Goal: Task Accomplishment & Management: Manage account settings

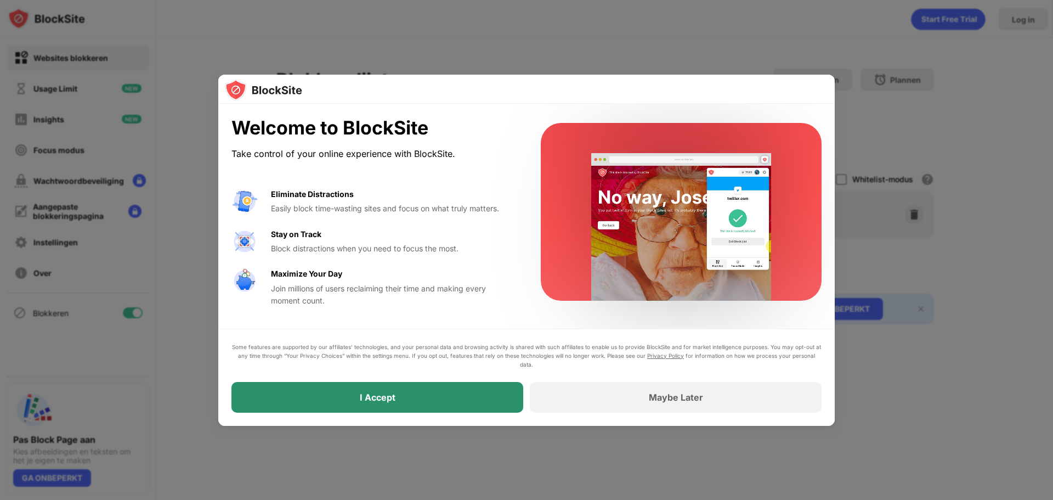
click at [400, 400] on div "I Accept" at bounding box center [377, 397] width 292 height 31
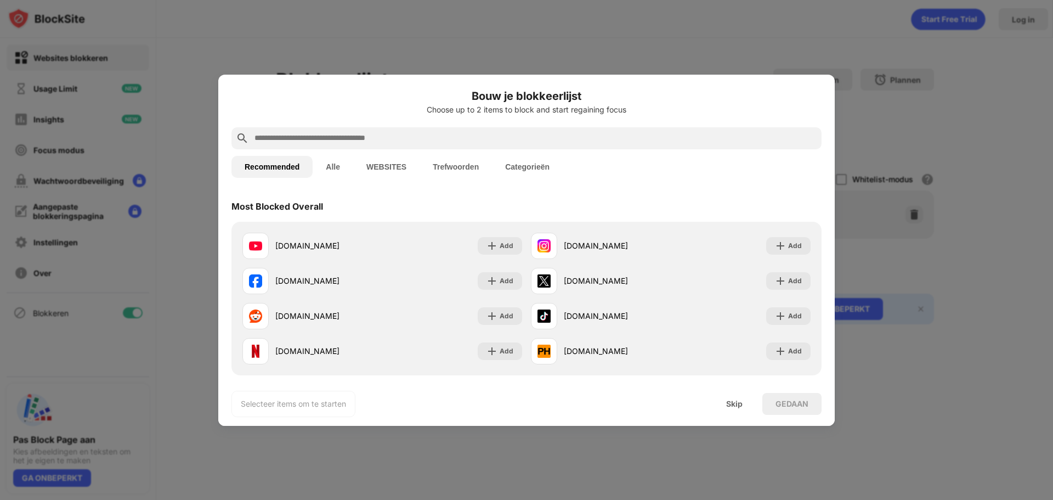
click at [399, 139] on input "text" at bounding box center [535, 138] width 564 height 13
click at [433, 145] on div at bounding box center [526, 138] width 590 height 22
click at [427, 135] on input "text" at bounding box center [535, 138] width 564 height 13
click at [314, 139] on input "text" at bounding box center [535, 138] width 564 height 13
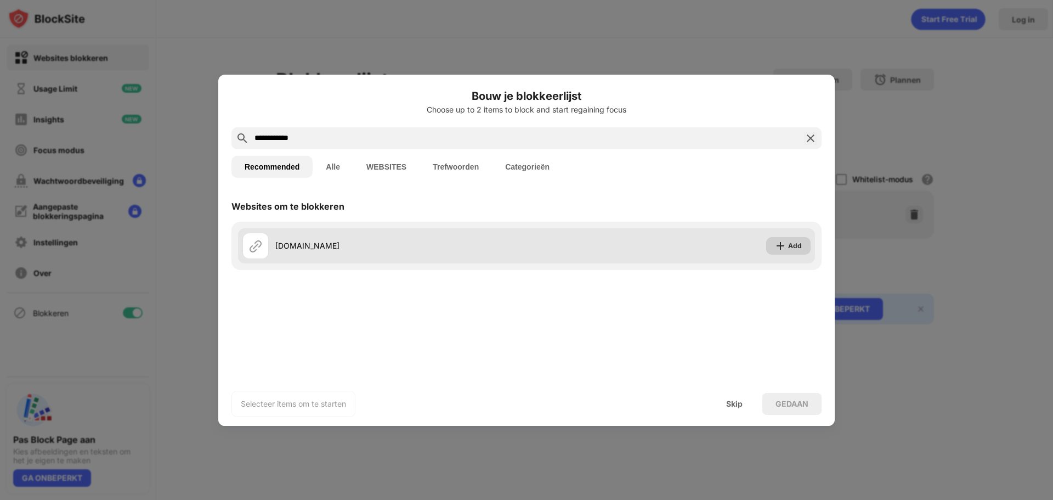
type input "**********"
click at [785, 246] on img at bounding box center [780, 245] width 11 height 11
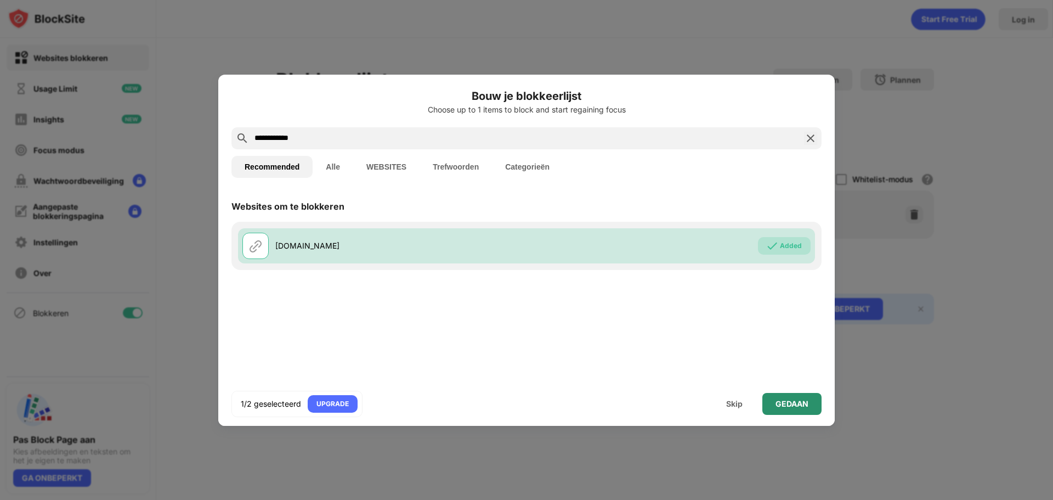
click at [790, 408] on div "GEDAAN" at bounding box center [791, 404] width 59 height 22
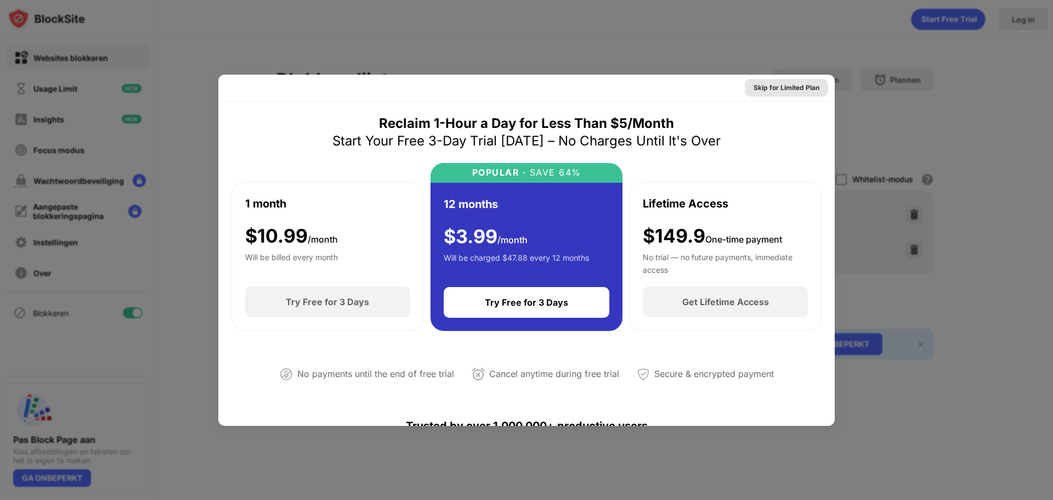
click at [768, 88] on div "Skip for Limited Plan" at bounding box center [786, 87] width 66 height 11
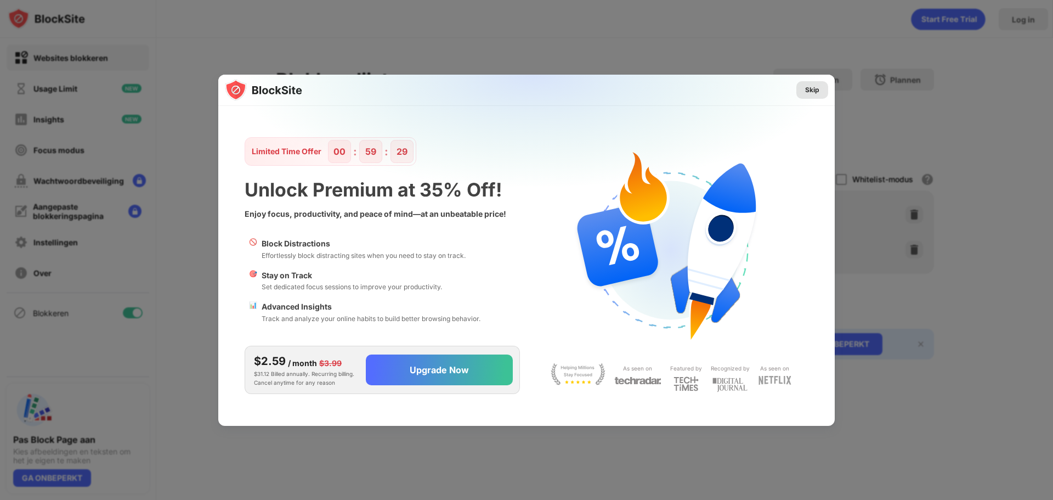
click at [821, 88] on div "Skip" at bounding box center [812, 90] width 32 height 18
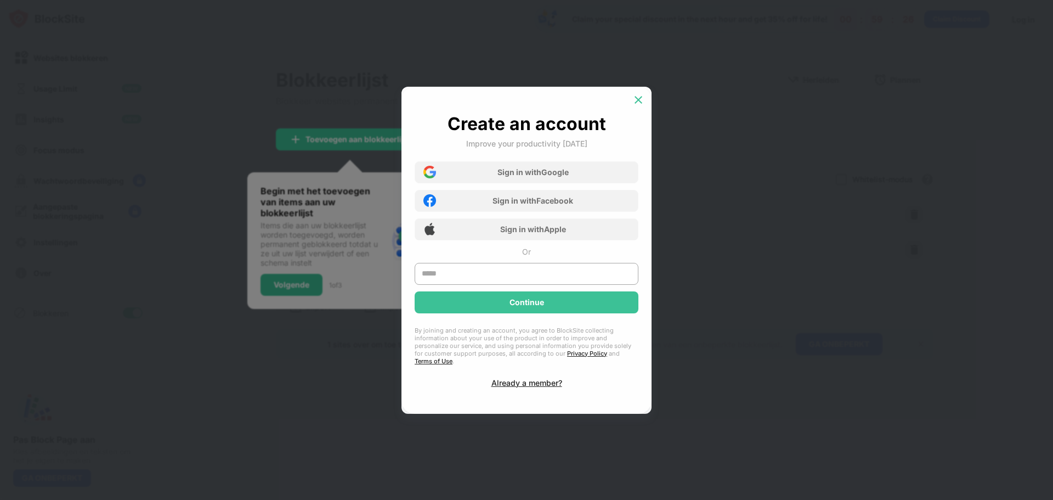
click at [637, 103] on img at bounding box center [638, 99] width 11 height 11
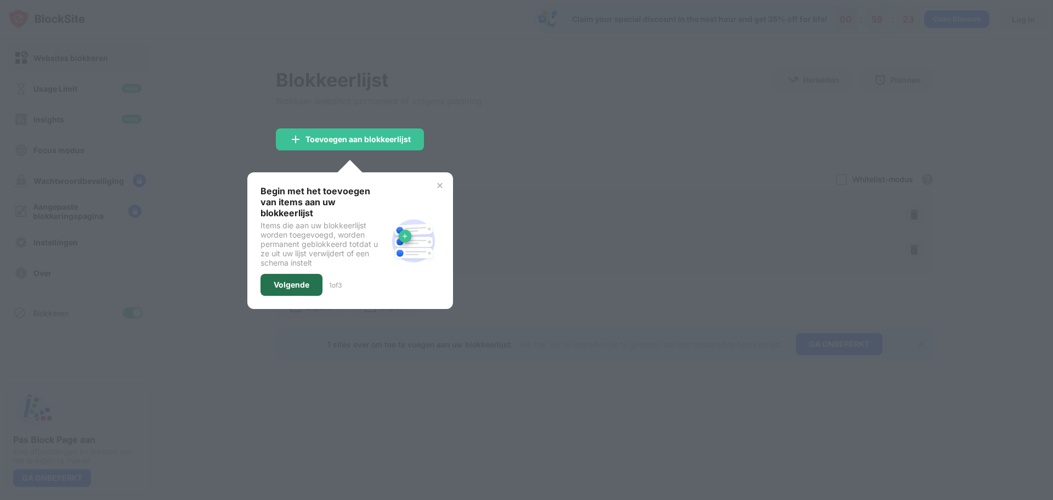
click at [309, 276] on div "Volgende" at bounding box center [291, 285] width 62 height 22
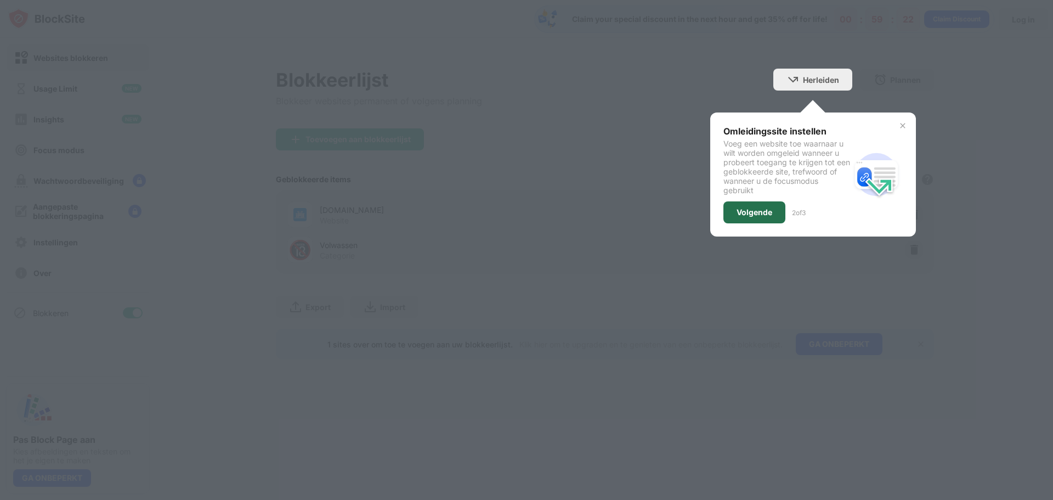
click at [753, 206] on div "Volgende" at bounding box center [754, 212] width 62 height 22
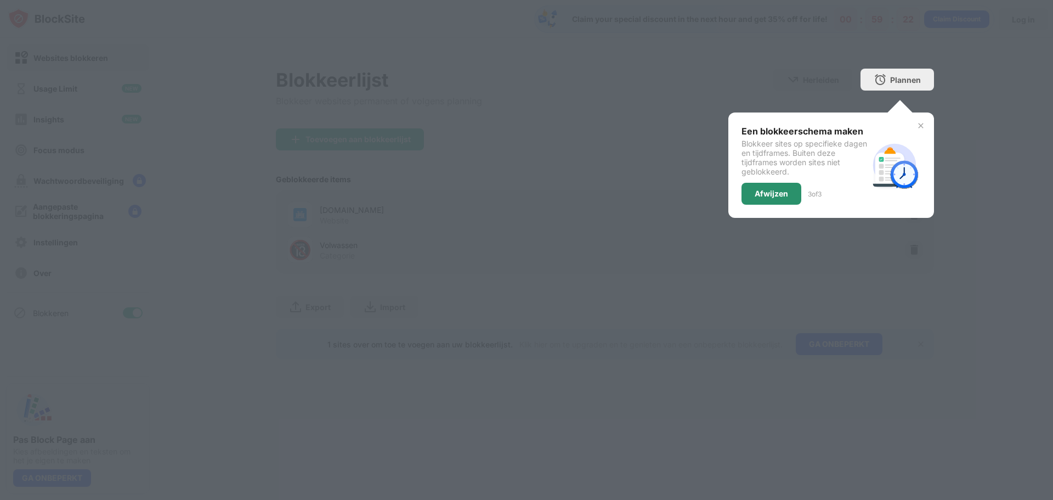
click at [775, 194] on div "Afwijzen" at bounding box center [771, 193] width 33 height 9
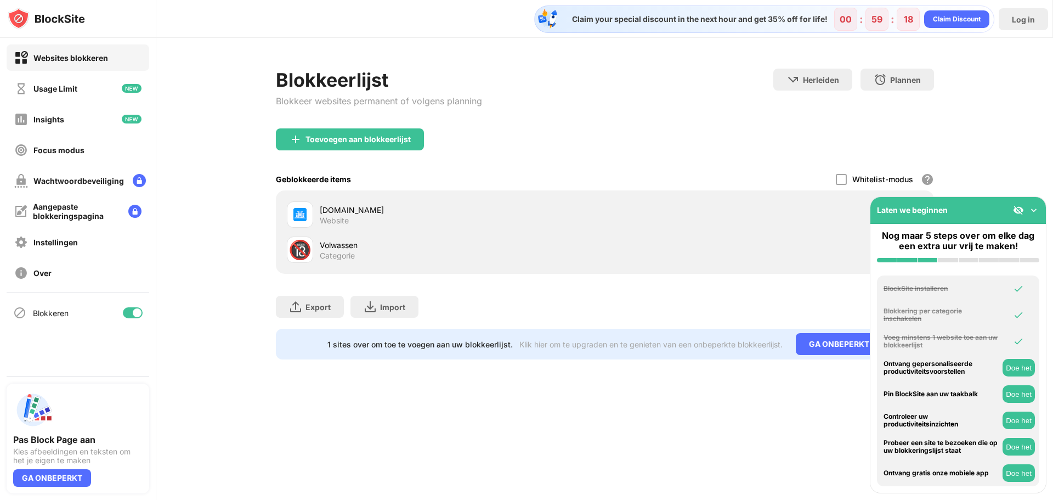
click at [1033, 208] on img at bounding box center [1033, 210] width 11 height 11
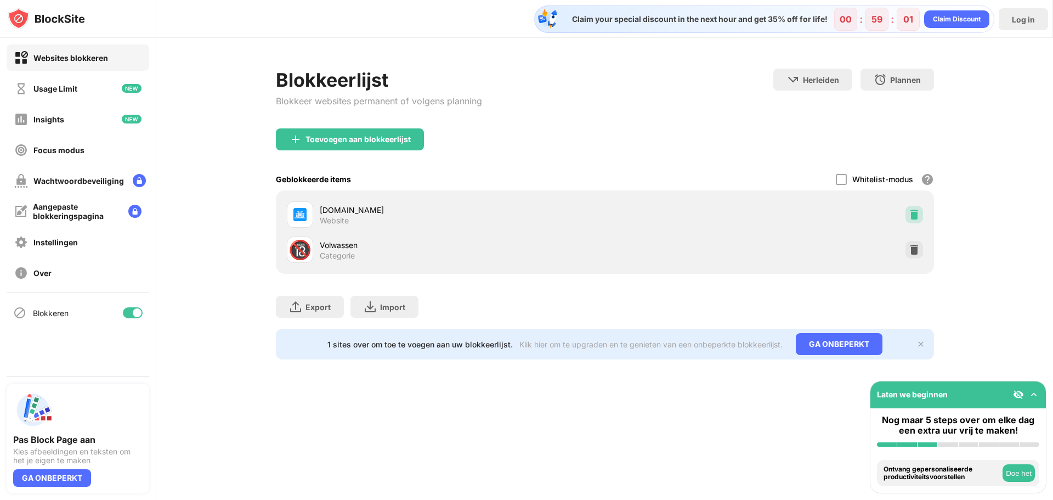
click at [909, 213] on img at bounding box center [914, 214] width 11 height 11
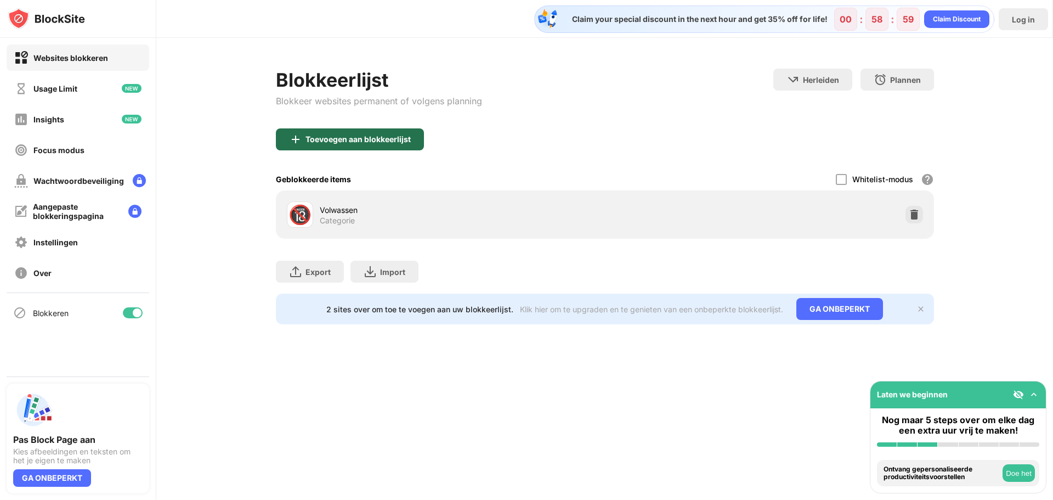
click at [372, 137] on div "Toevoegen aan blokkeerlijst" at bounding box center [357, 139] width 105 height 9
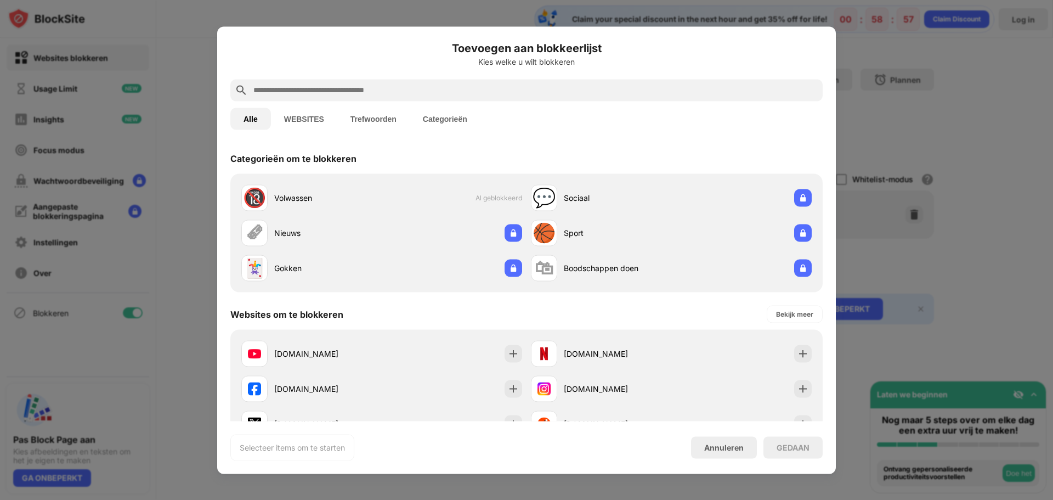
click at [371, 84] on input "text" at bounding box center [535, 89] width 566 height 13
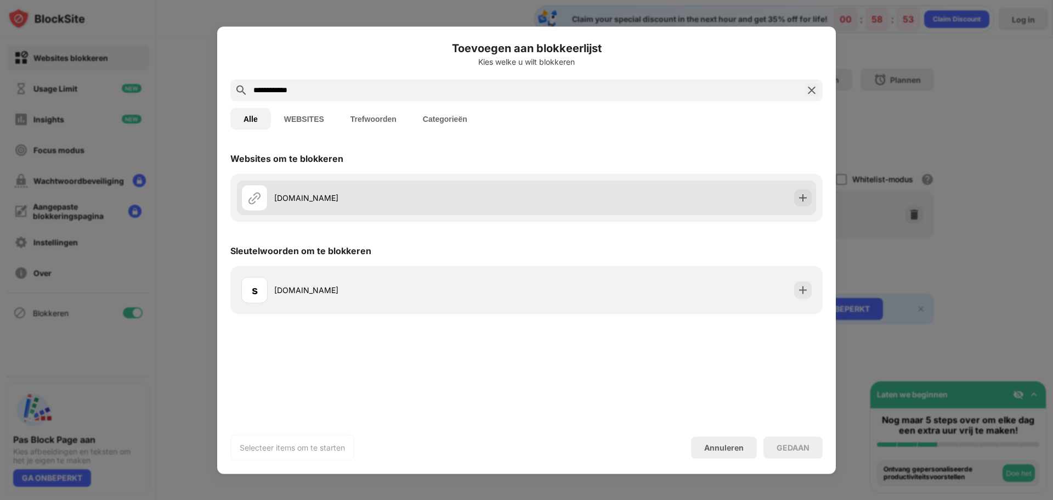
type input "**********"
click at [409, 203] on div "skyhills.com" at bounding box center [383, 197] width 285 height 26
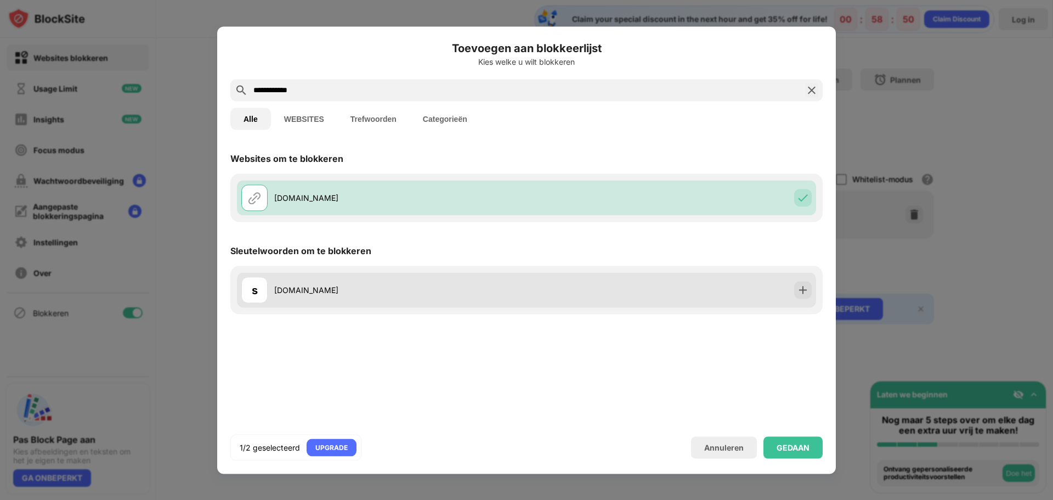
click at [633, 285] on div "s skyhills.com" at bounding box center [526, 289] width 579 height 35
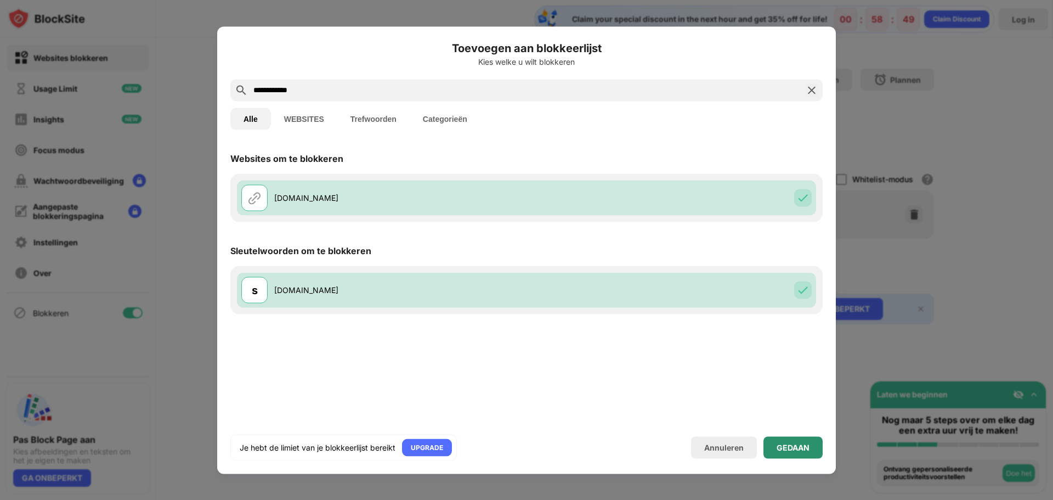
click at [802, 445] on div "GEDAAN" at bounding box center [792, 447] width 33 height 9
